Goal: Complete application form

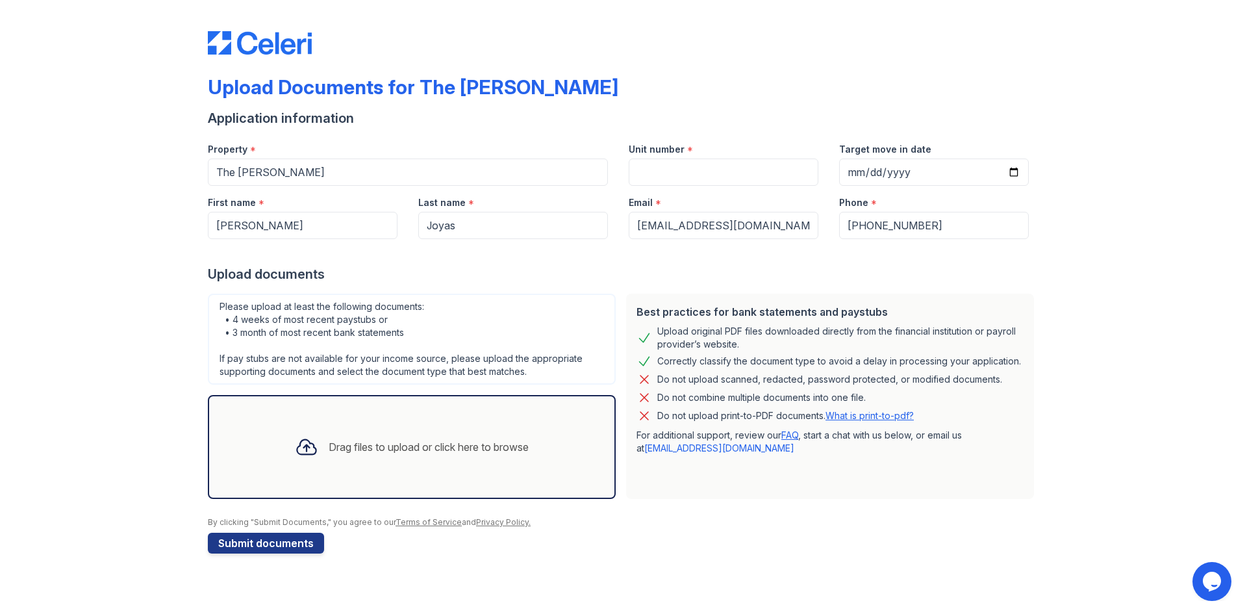
click at [388, 461] on div "Drag files to upload or click here to browse" at bounding box center [411, 447] width 255 height 44
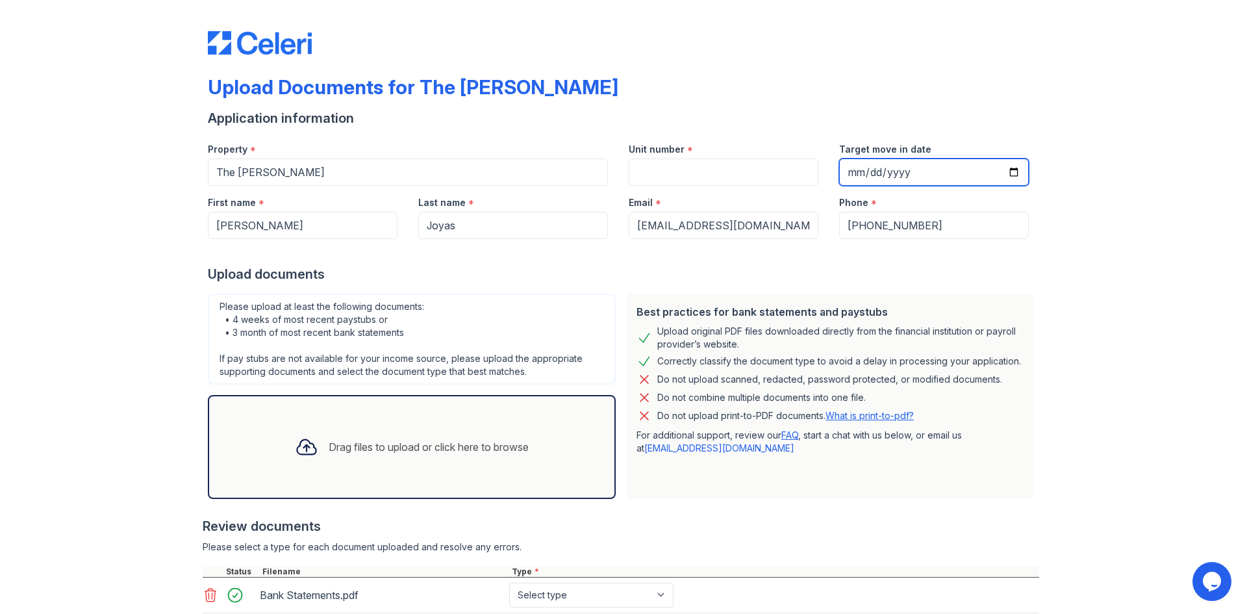
click at [845, 167] on input "Target move in date" at bounding box center [934, 171] width 190 height 27
type input "[DATE]"
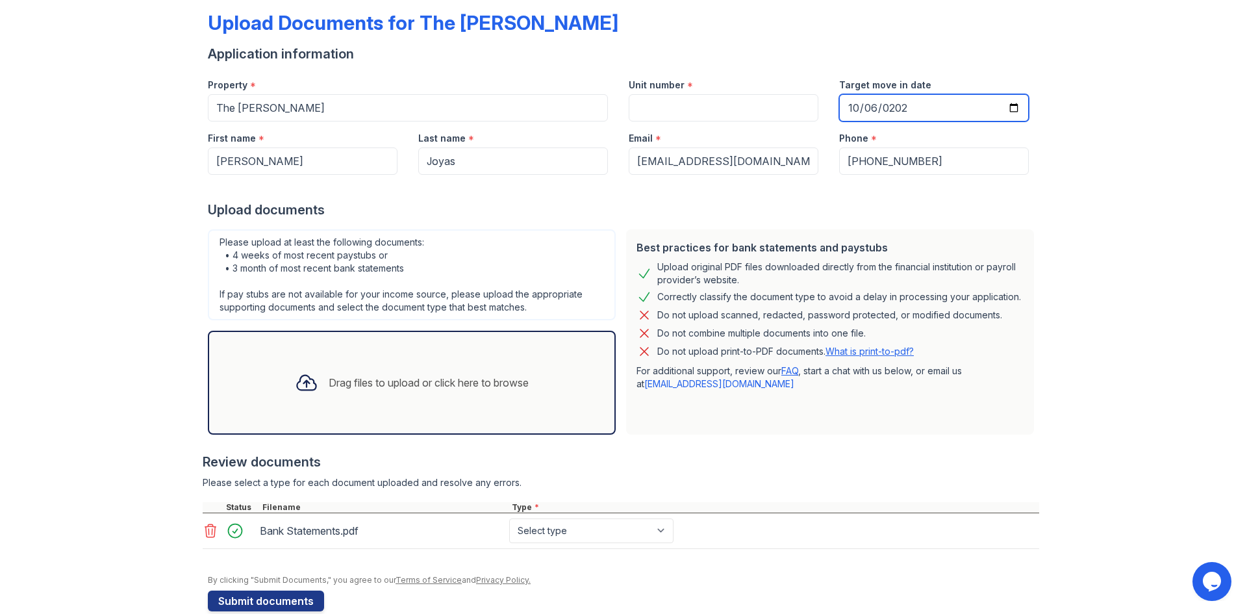
scroll to position [65, 0]
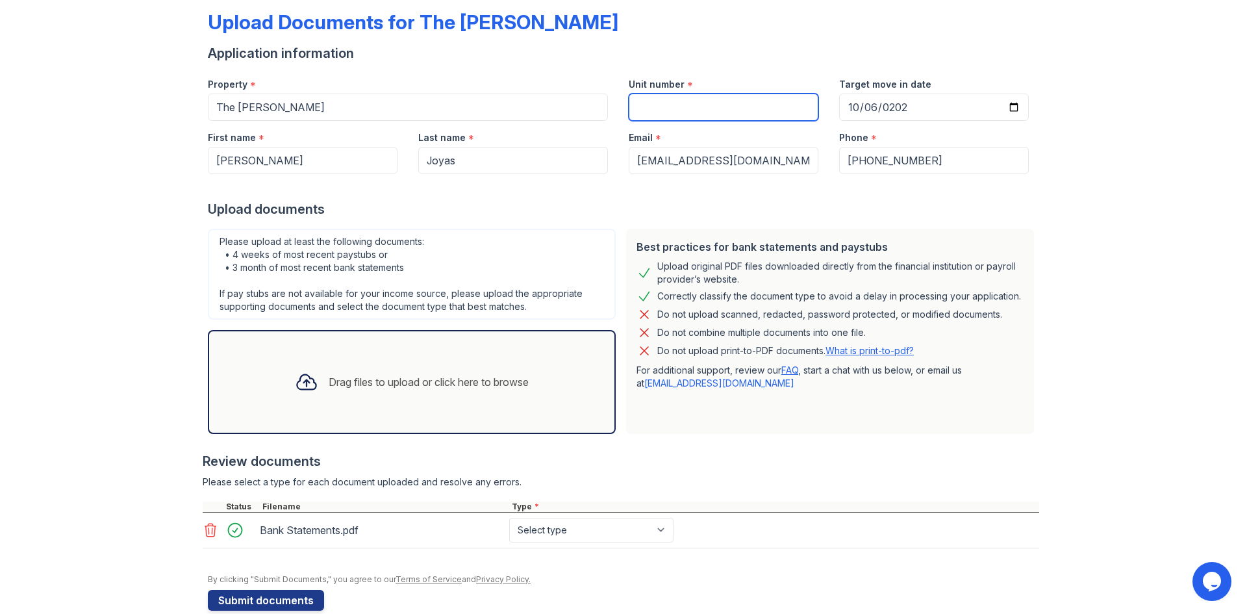
click at [684, 101] on input "Unit number" at bounding box center [724, 107] width 190 height 27
type input "1507"
click at [753, 456] on div "Review documents" at bounding box center [621, 461] width 836 height 18
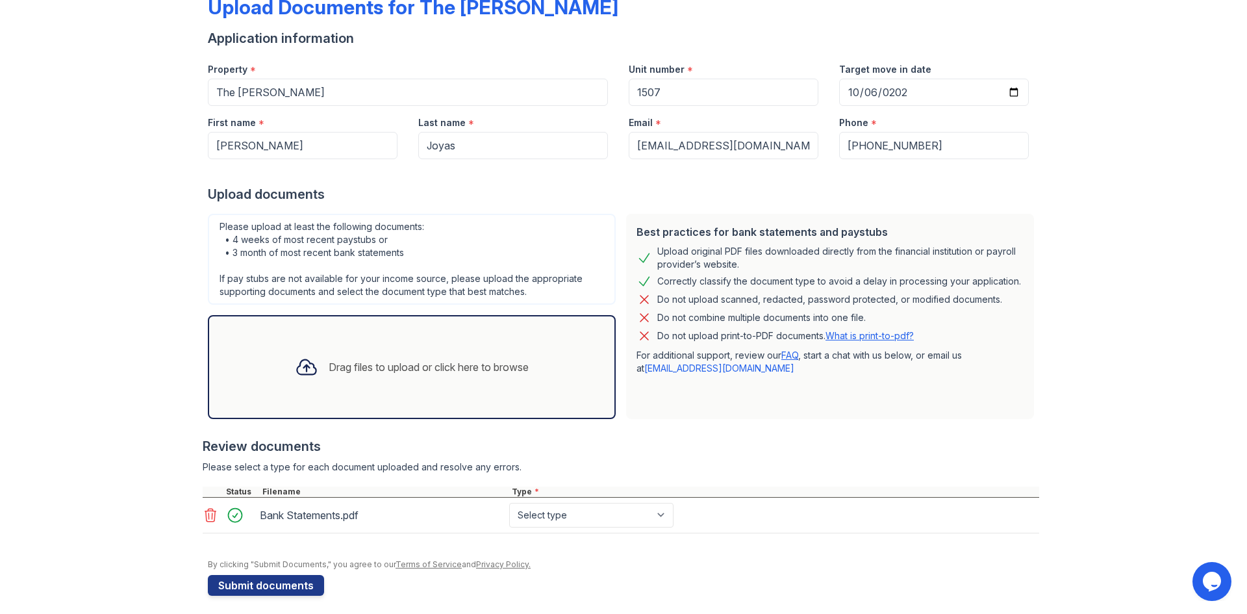
scroll to position [88, 0]
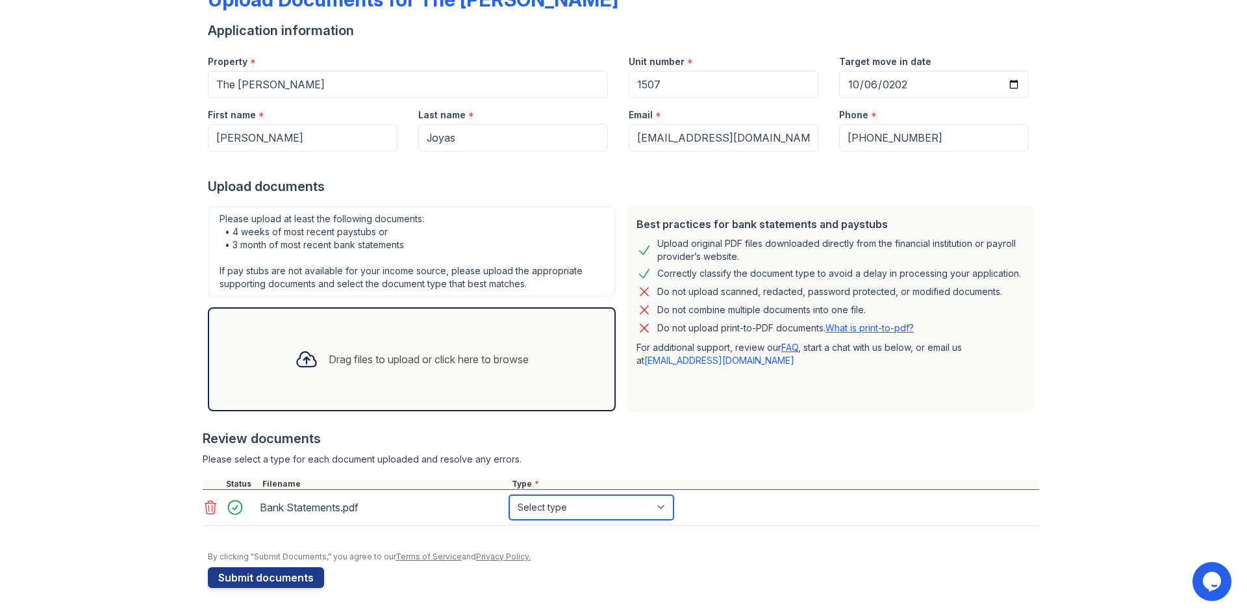
click at [584, 514] on select "Select type Paystub Bank Statement Offer Letter Tax Documents Benefit Award Let…" at bounding box center [591, 507] width 164 height 25
select select "bank_statement"
click at [509, 495] on select "Select type Paystub Bank Statement Offer Letter Tax Documents Benefit Award Let…" at bounding box center [591, 507] width 164 height 25
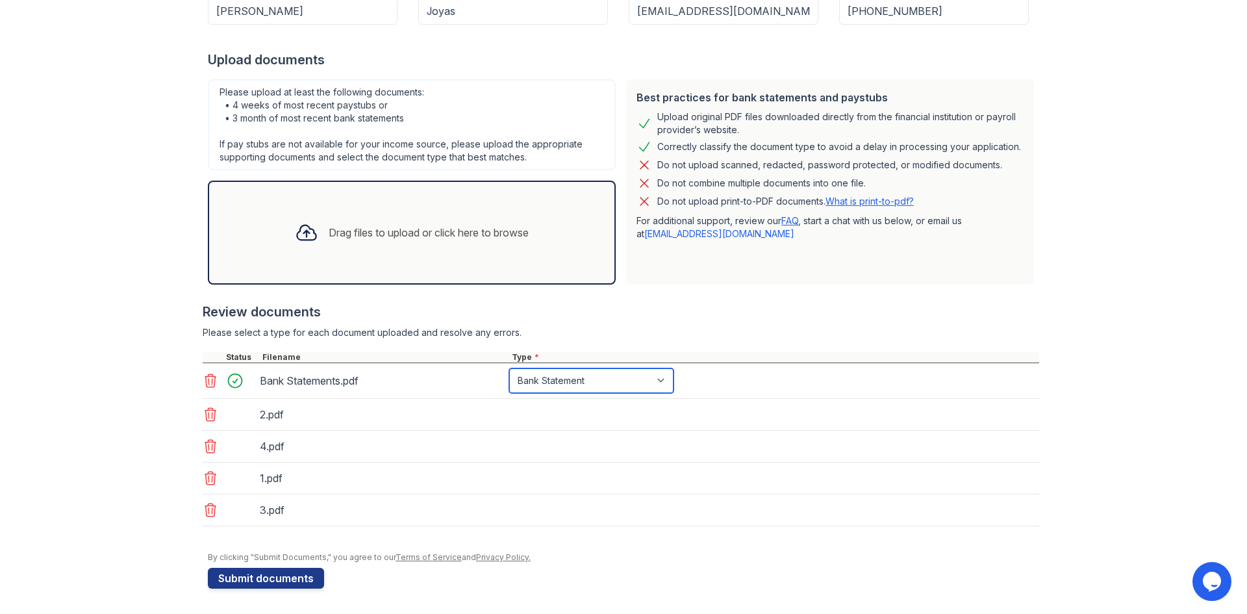
scroll to position [215, 0]
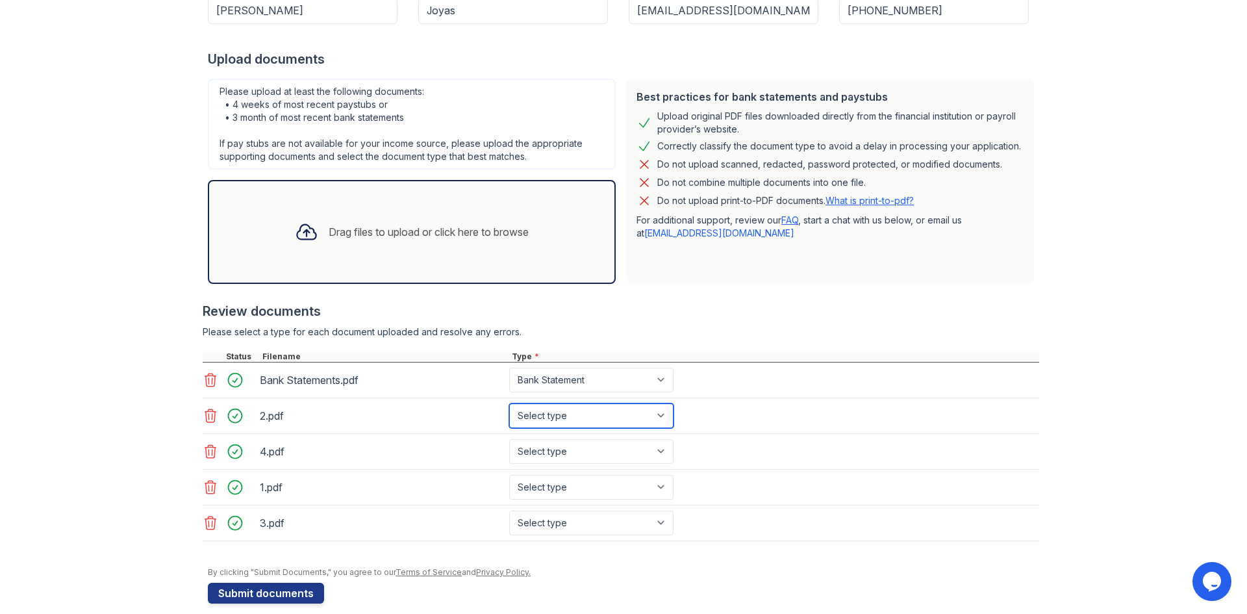
drag, startPoint x: 571, startPoint y: 416, endPoint x: 571, endPoint y: 427, distance: 11.7
click at [571, 416] on select "Select type Paystub Bank Statement Offer Letter Tax Documents Benefit Award Let…" at bounding box center [591, 415] width 164 height 25
select select "paystub"
click at [509, 403] on select "Select type Paystub Bank Statement Offer Letter Tax Documents Benefit Award Let…" at bounding box center [591, 415] width 164 height 25
click at [548, 457] on select "Select type Paystub Bank Statement Offer Letter Tax Documents Benefit Award Let…" at bounding box center [591, 451] width 164 height 25
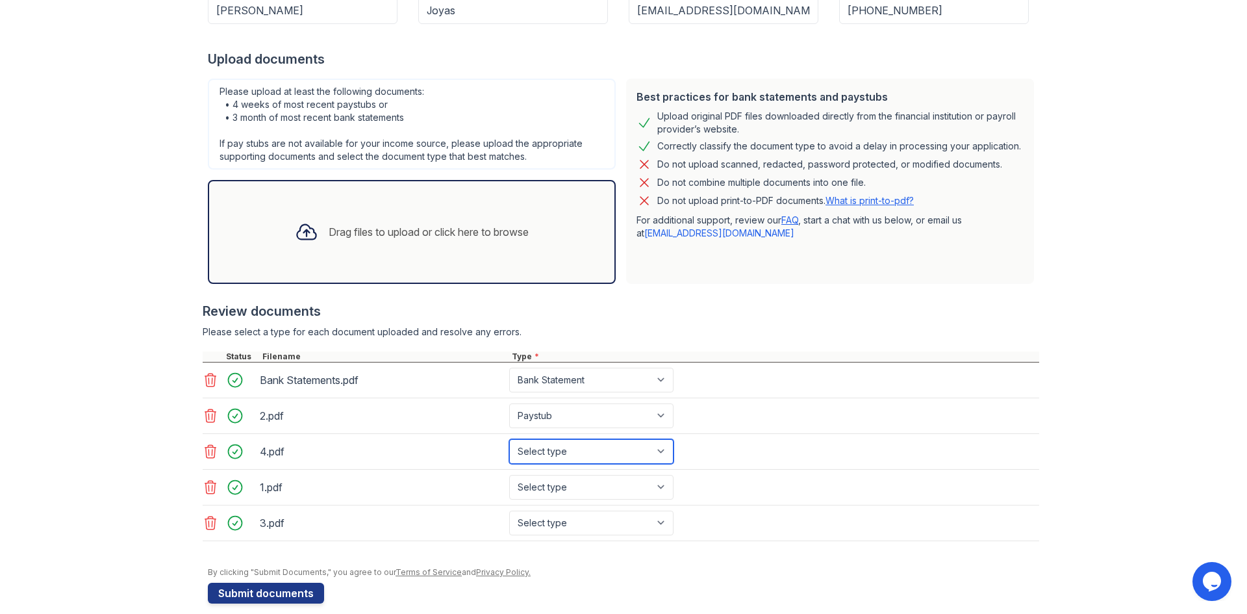
select select "paystub"
click at [509, 439] on select "Select type Paystub Bank Statement Offer Letter Tax Documents Benefit Award Let…" at bounding box center [591, 451] width 164 height 25
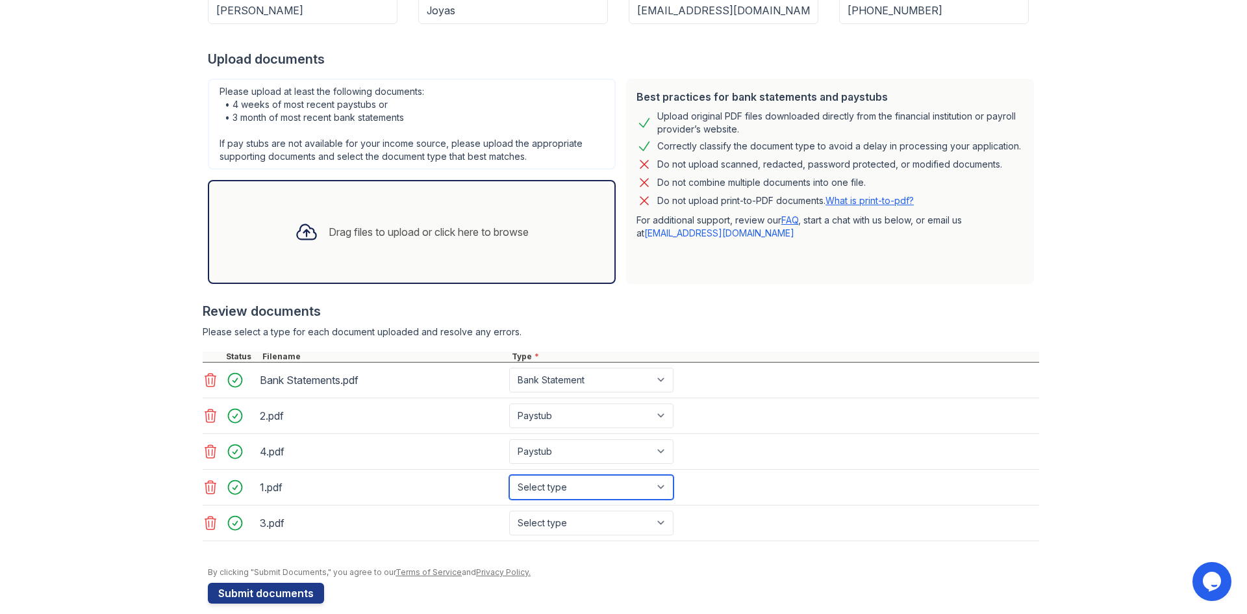
click at [559, 478] on select "Select type Paystub Bank Statement Offer Letter Tax Documents Benefit Award Let…" at bounding box center [591, 487] width 164 height 25
select select "paystub"
click at [509, 475] on select "Select type Paystub Bank Statement Offer Letter Tax Documents Benefit Award Let…" at bounding box center [591, 487] width 164 height 25
drag, startPoint x: 566, startPoint y: 523, endPoint x: 561, endPoint y: 518, distance: 6.9
click at [566, 523] on select "Select type Paystub Bank Statement Offer Letter Tax Documents Benefit Award Let…" at bounding box center [591, 522] width 164 height 25
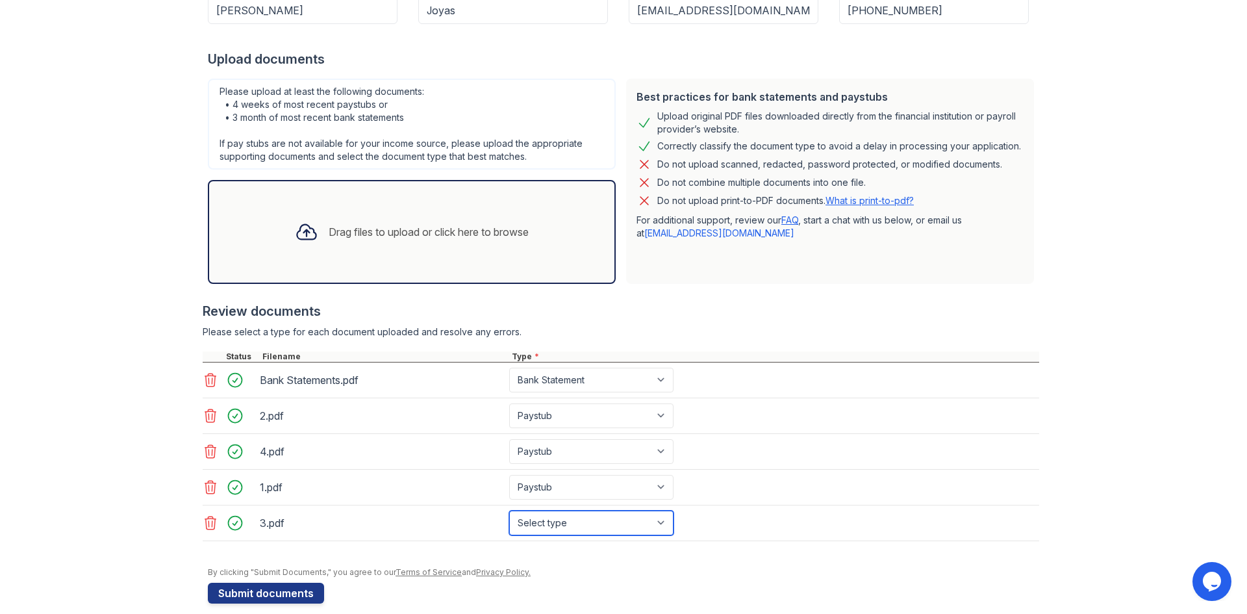
select select "paystub"
click at [509, 510] on select "Select type Paystub Bank Statement Offer Letter Tax Documents Benefit Award Let…" at bounding box center [591, 522] width 164 height 25
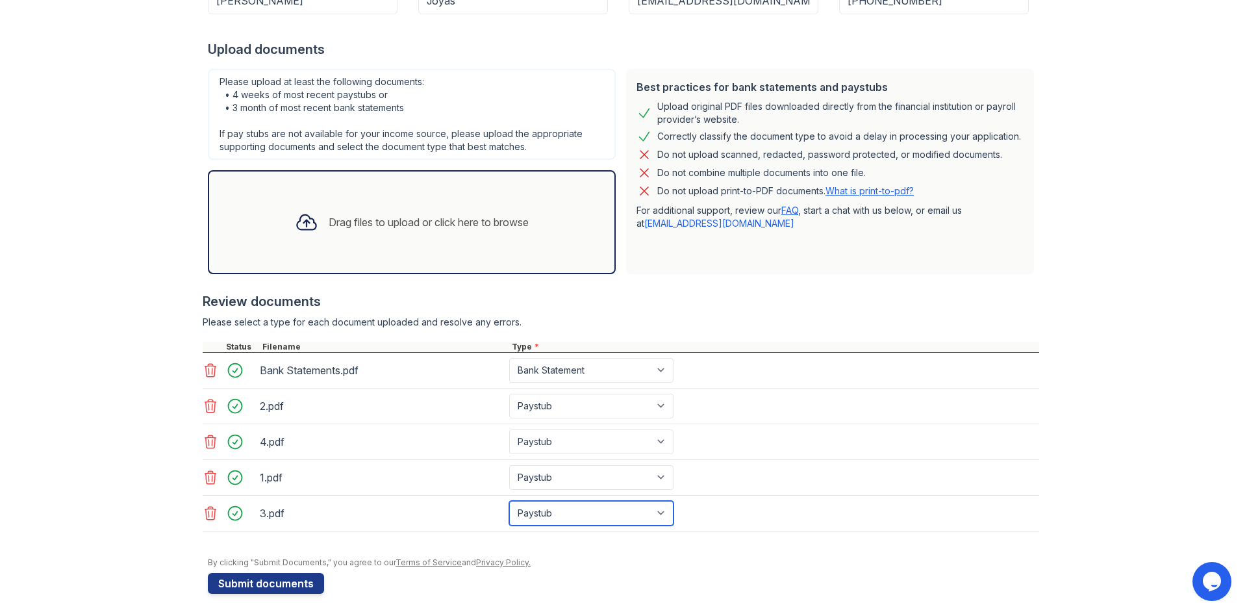
scroll to position [231, 0]
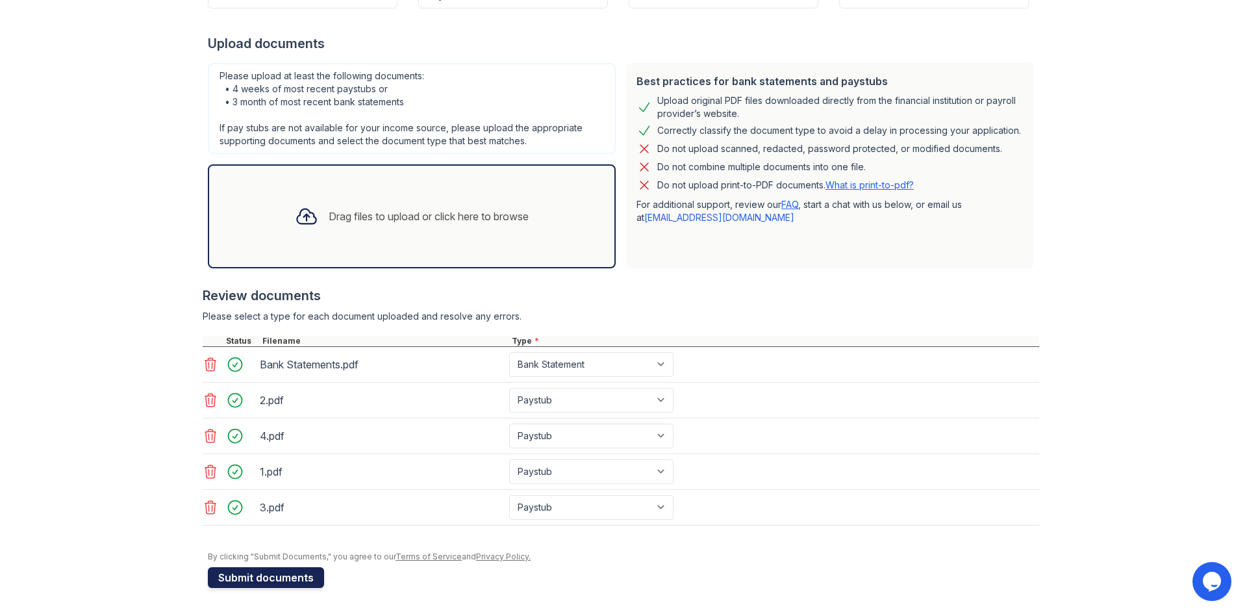
click at [257, 580] on button "Submit documents" at bounding box center [266, 577] width 116 height 21
